Goal: Task Accomplishment & Management: Manage account settings

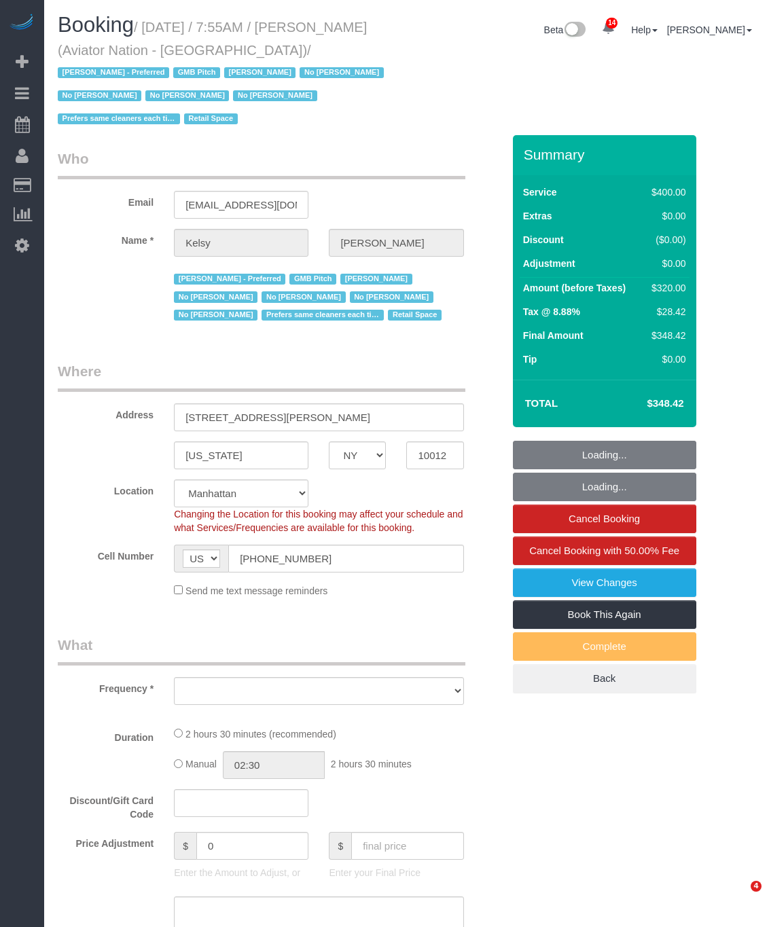
select select "NY"
select select "object:8101"
select select "number:89"
select select "number:90"
select select "number:15"
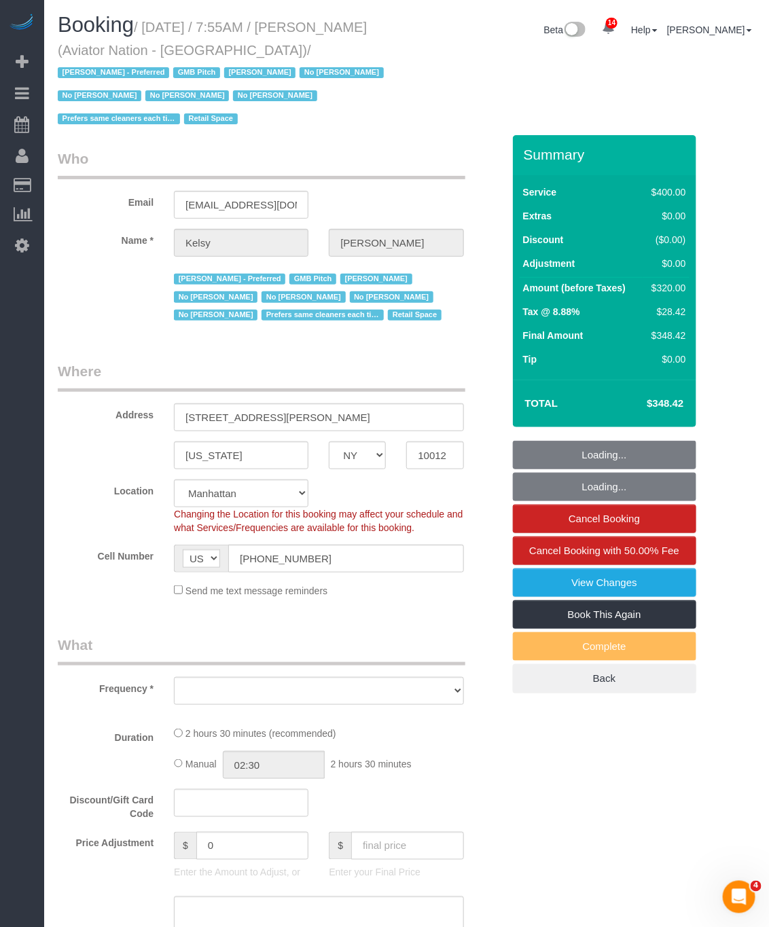
select select "number:5"
select select "2"
select select "150"
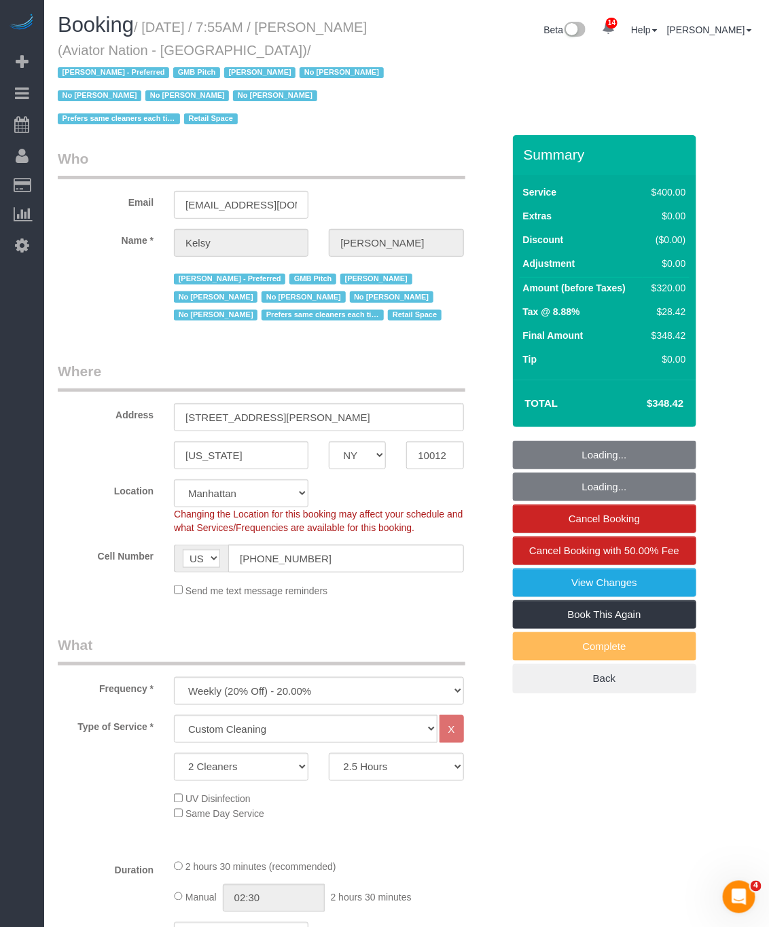
select select "string:stripe-pm_1PTRyR4VGloSiKo7PsbgBwLW"
select select "object:8658"
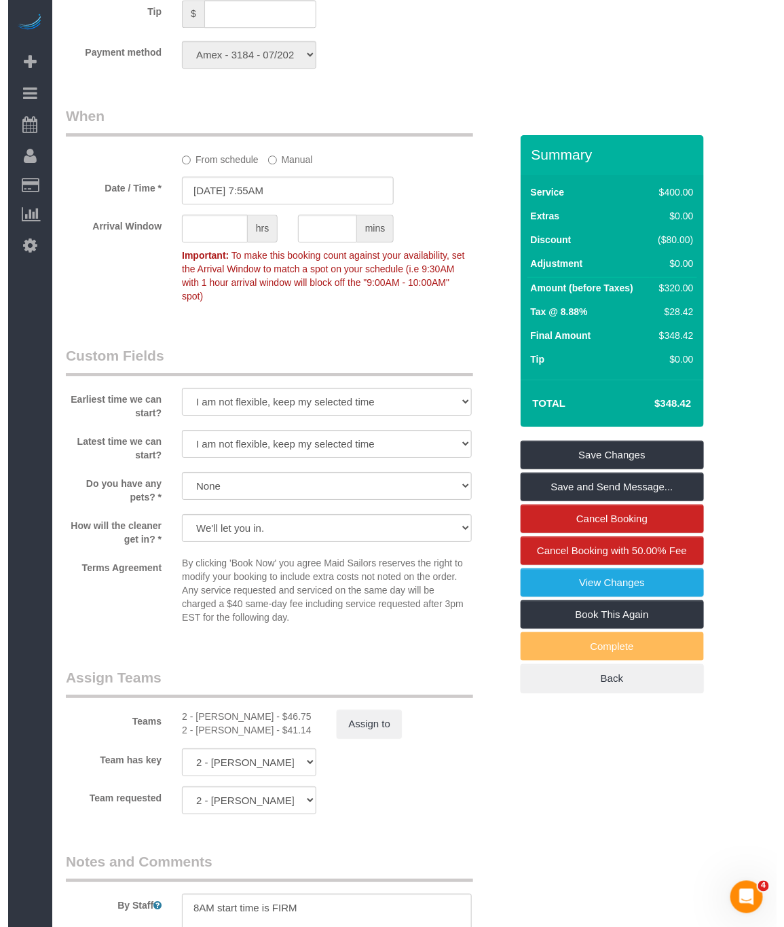
scroll to position [1324, 0]
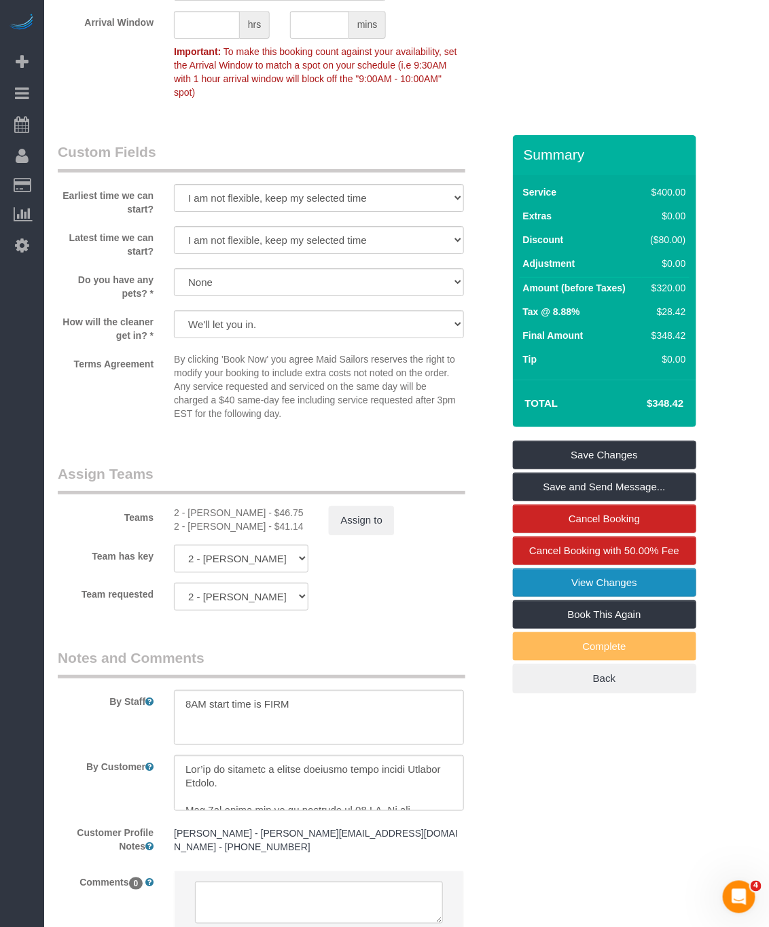
click at [604, 568] on link "View Changes" at bounding box center [604, 582] width 183 height 29
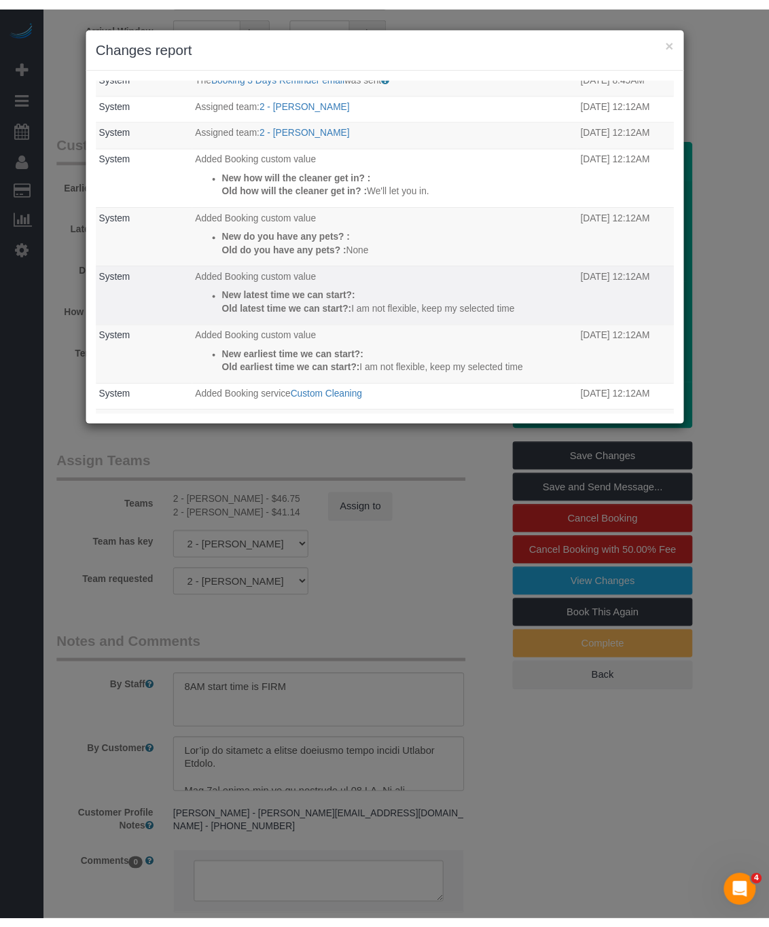
scroll to position [0, 0]
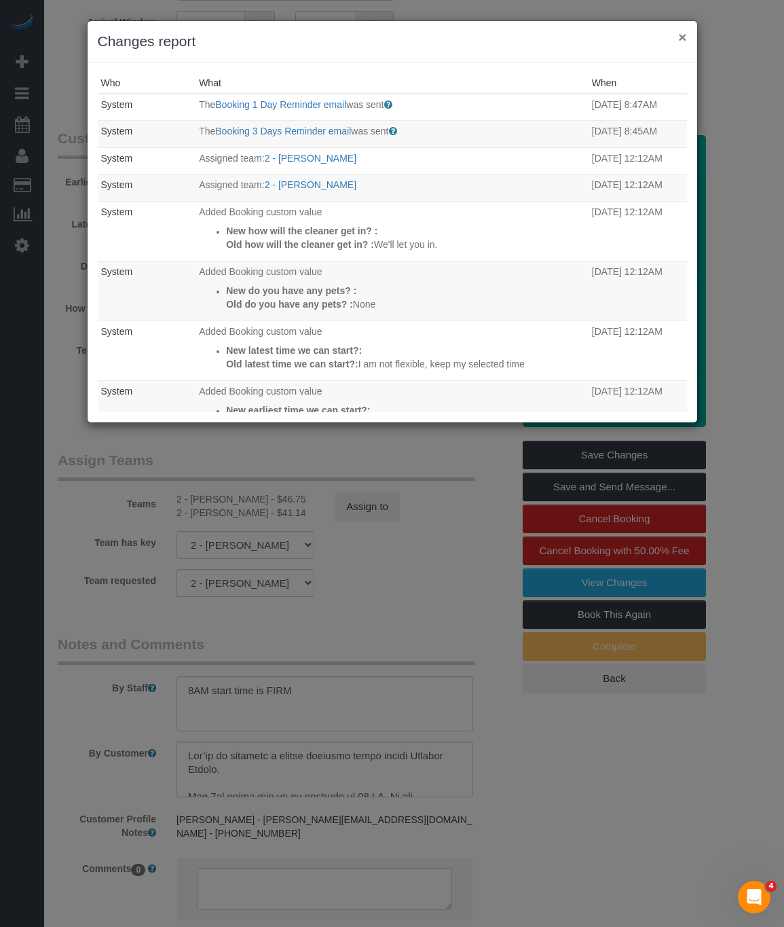
click at [678, 37] on button "×" at bounding box center [682, 37] width 8 height 14
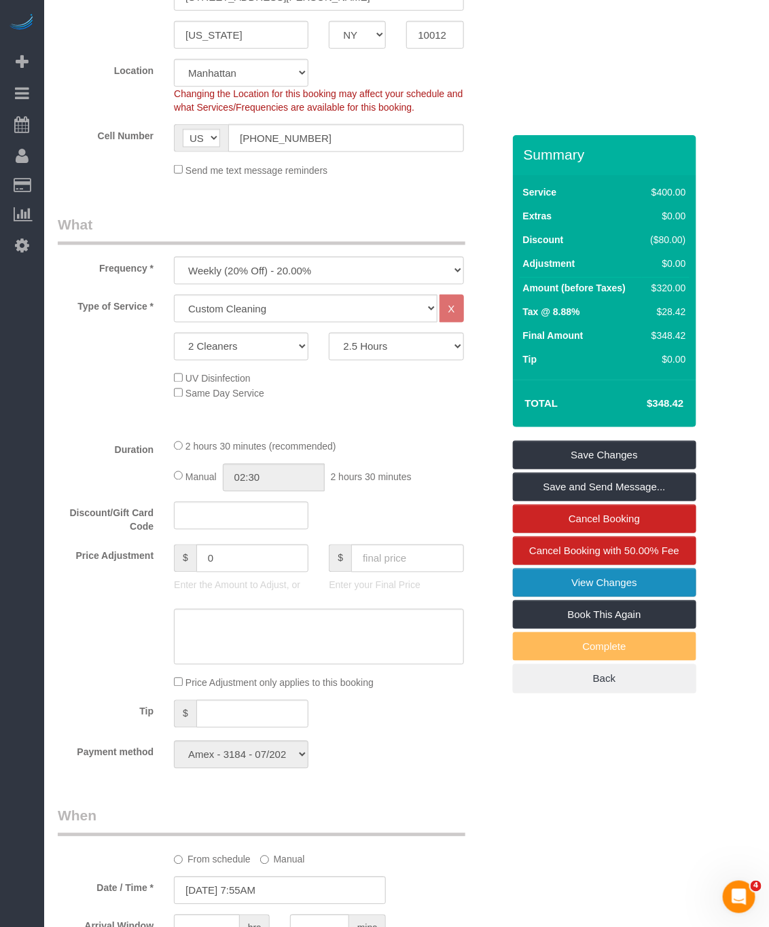
scroll to position [407, 0]
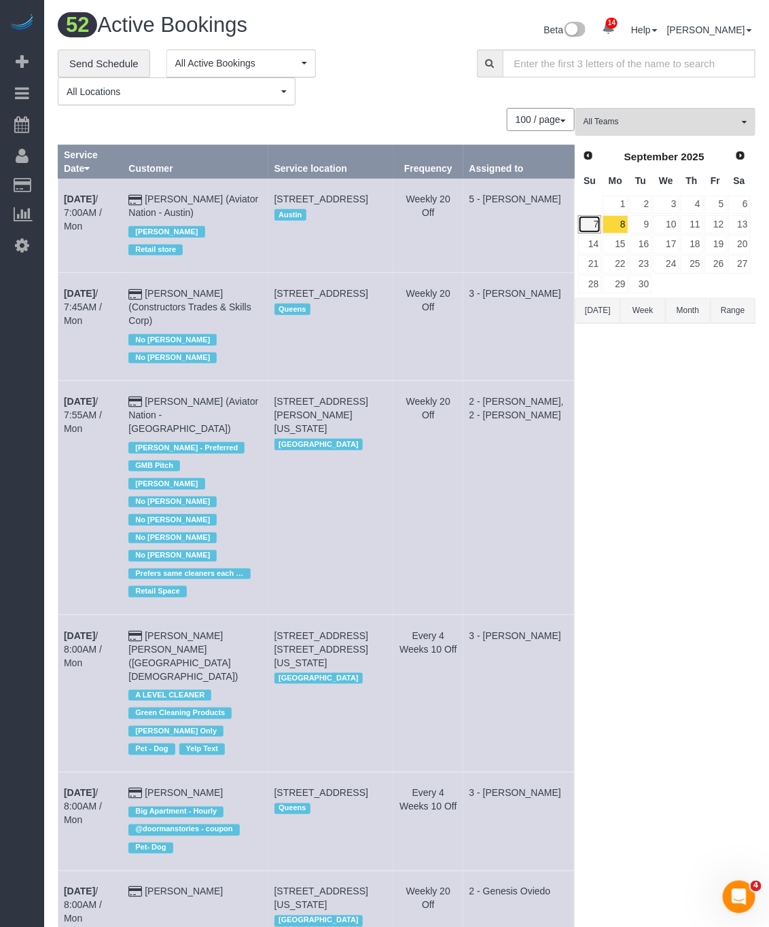
click at [591, 231] on link "7" at bounding box center [589, 224] width 23 height 18
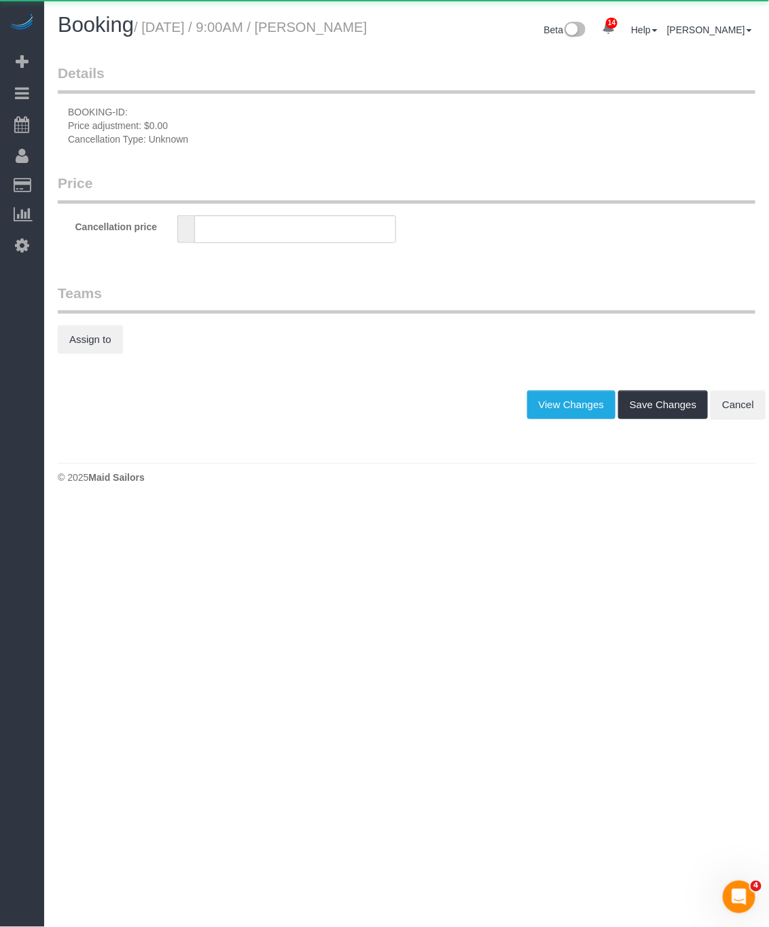
type input "0"
